Goal: Transaction & Acquisition: Purchase product/service

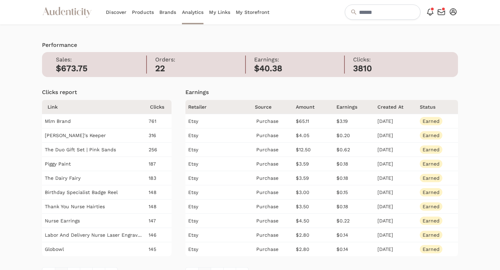
click at [258, 1] on link "My Storefront" at bounding box center [253, 12] width 34 height 24
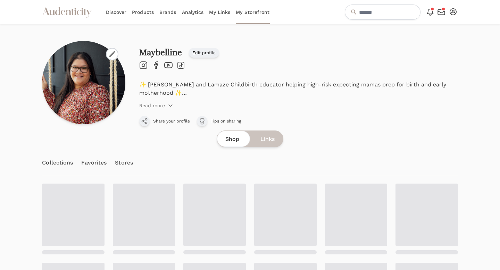
click at [257, 8] on link "My Storefront" at bounding box center [253, 12] width 34 height 24
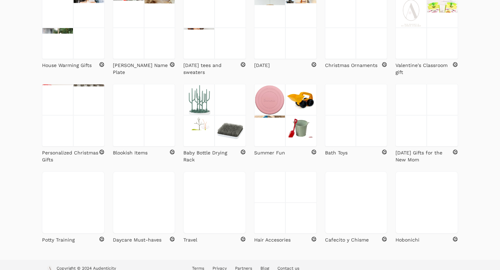
scroll to position [450, 0]
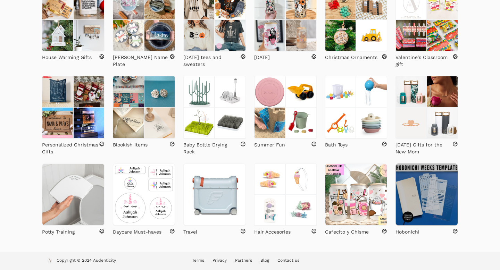
click at [411, 191] on img at bounding box center [426, 194] width 62 height 62
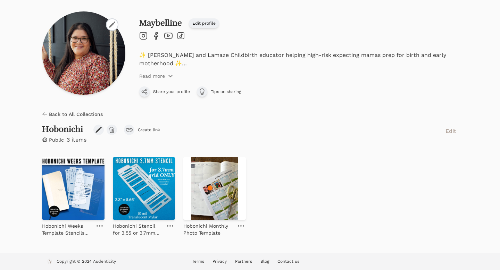
scroll to position [30, 0]
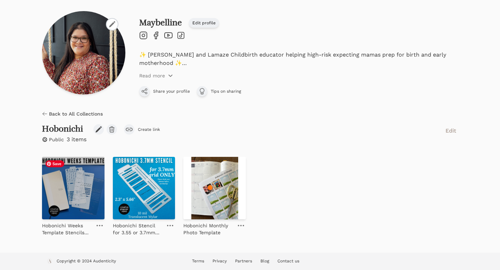
click at [83, 171] on img at bounding box center [73, 188] width 62 height 62
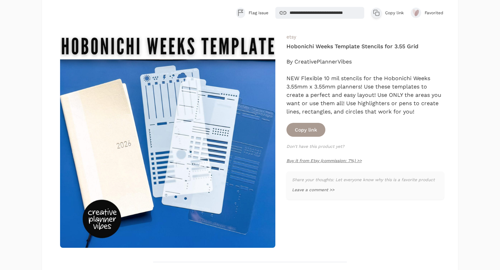
scroll to position [66, 0]
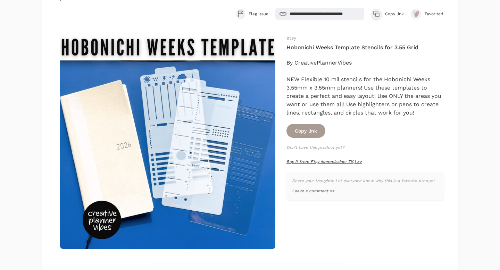
click at [326, 162] on link "Buy it from Etsy (commission: 7%) >>" at bounding box center [323, 161] width 75 height 5
